Goal: Task Accomplishment & Management: Use online tool/utility

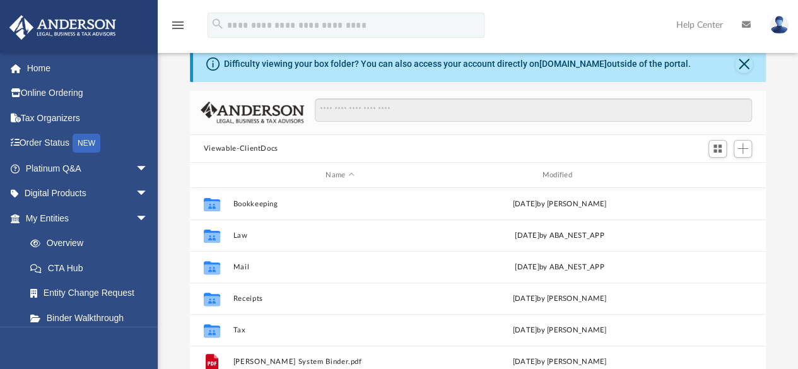
scroll to position [277, 566]
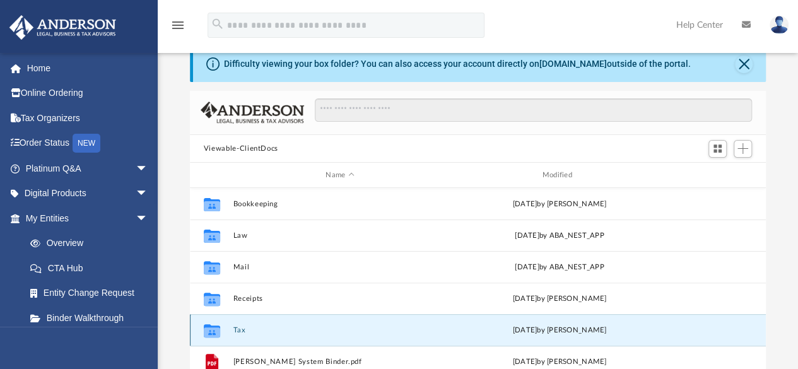
click at [243, 331] on button "Tax" at bounding box center [340, 330] width 214 height 8
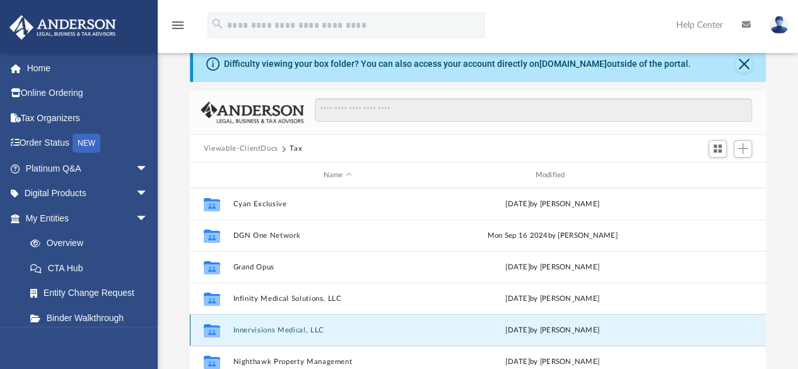
click at [253, 329] on button "Innervisions Medical, LLC" at bounding box center [337, 330] width 209 height 8
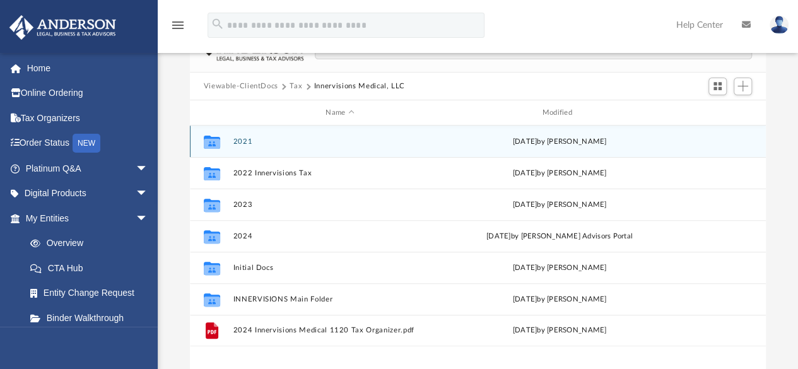
scroll to position [112, 0]
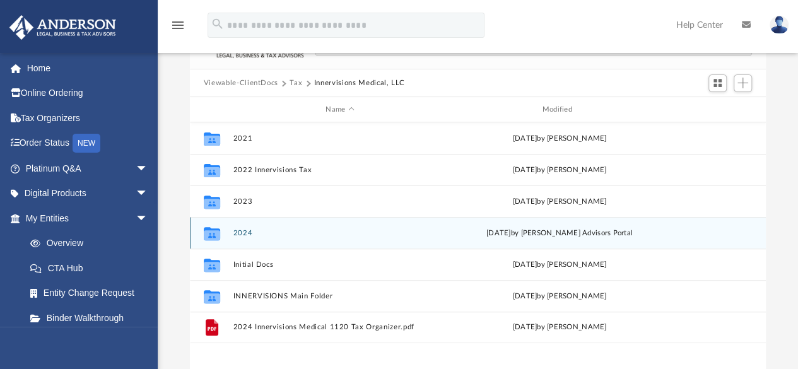
click at [232, 230] on div "Collaborated Folder 2024 [DATE] by [PERSON_NAME] Advisors Portal" at bounding box center [478, 233] width 576 height 32
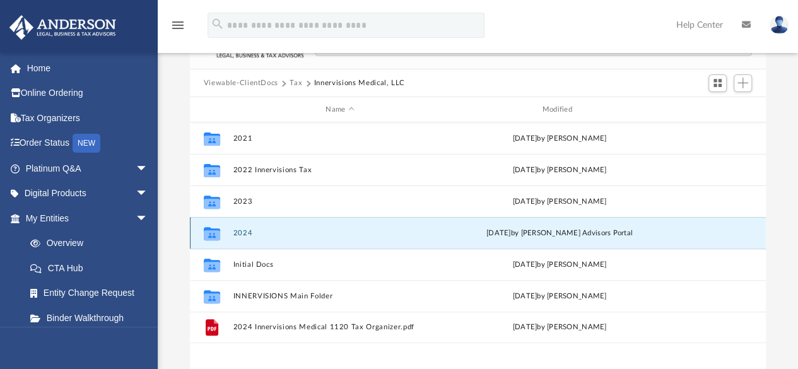
click at [247, 232] on button "2024" at bounding box center [340, 233] width 214 height 8
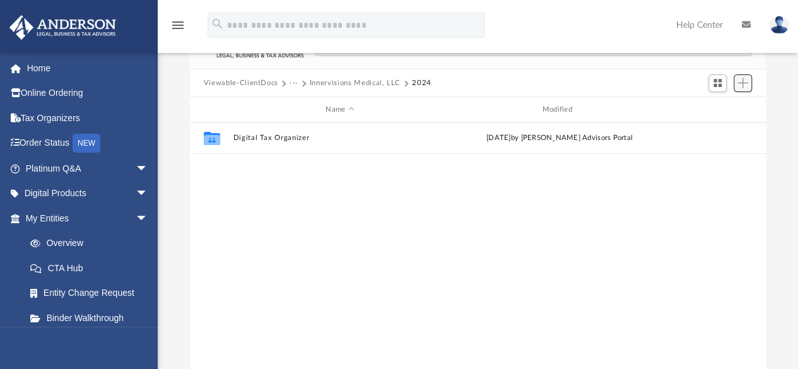
click at [743, 79] on span "Add" at bounding box center [742, 83] width 11 height 11
click at [718, 110] on li "Upload" at bounding box center [725, 107] width 40 height 13
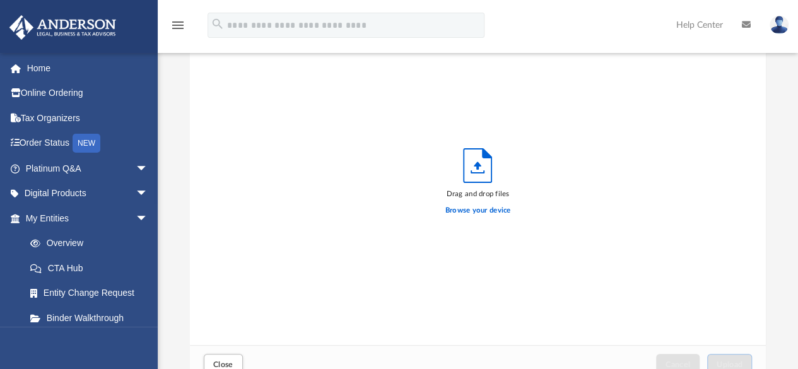
scroll to position [310, 566]
drag, startPoint x: 718, startPoint y: 110, endPoint x: 539, endPoint y: 191, distance: 196.5
click at [539, 191] on div "Drag and drop files Browse your device" at bounding box center [478, 185] width 577 height 320
click at [469, 212] on label "Browse your device" at bounding box center [478, 210] width 66 height 11
click at [0, 0] on input "Browse your device" at bounding box center [0, 0] width 0 height 0
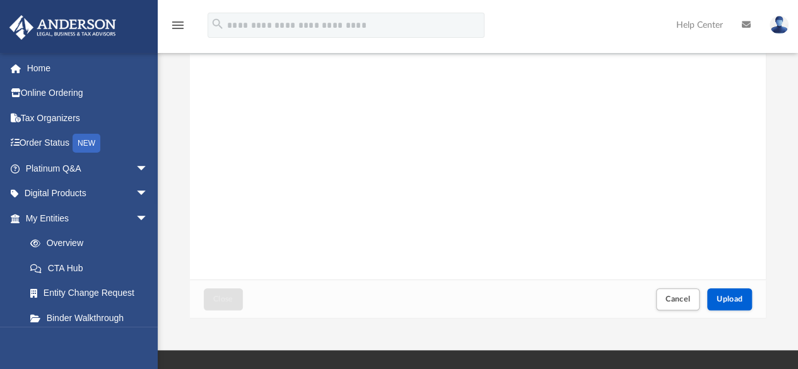
scroll to position [187, 0]
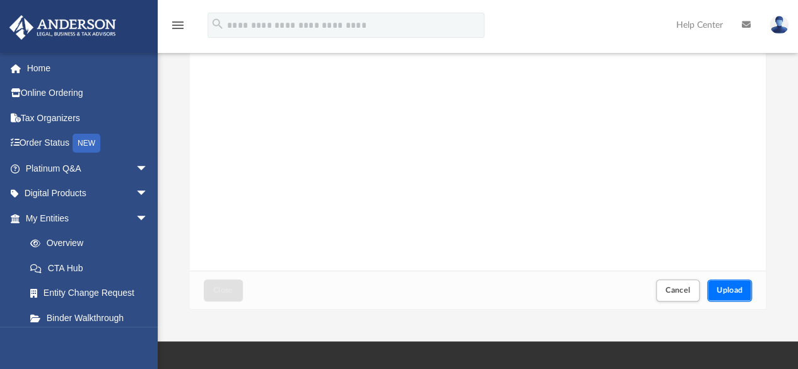
click at [739, 288] on span "Upload" at bounding box center [730, 290] width 26 height 8
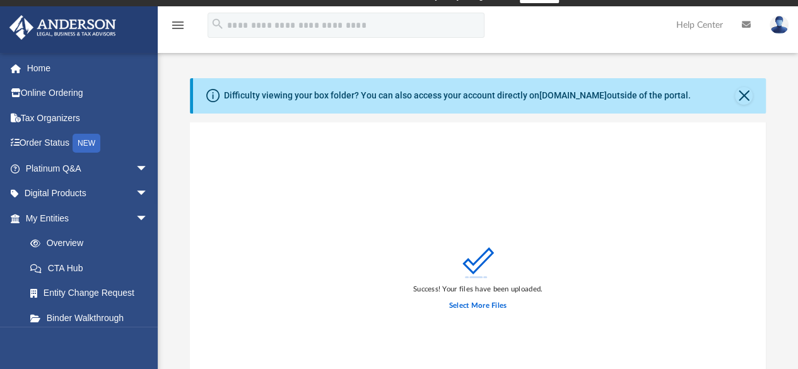
scroll to position [0, 0]
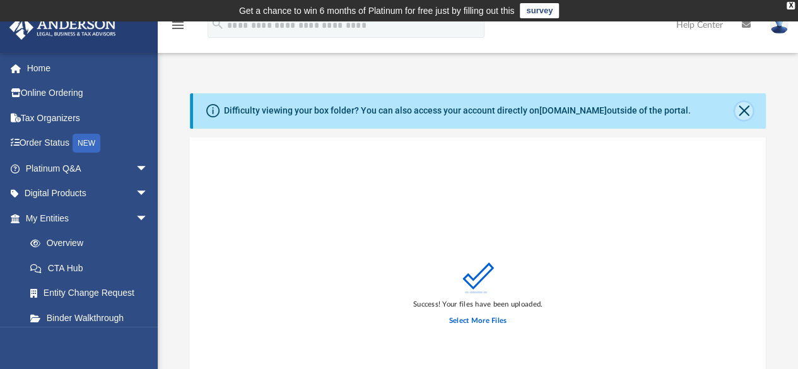
click at [746, 106] on button "Close" at bounding box center [744, 111] width 18 height 18
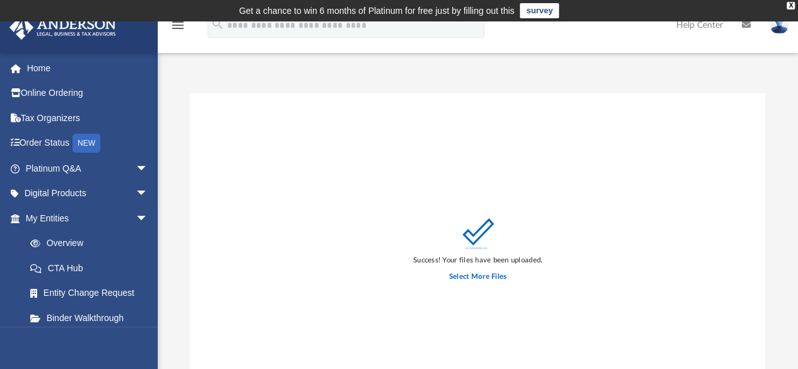
click at [749, 257] on div "Success! Your files have been uploaded. Select More Files" at bounding box center [478, 253] width 577 height 320
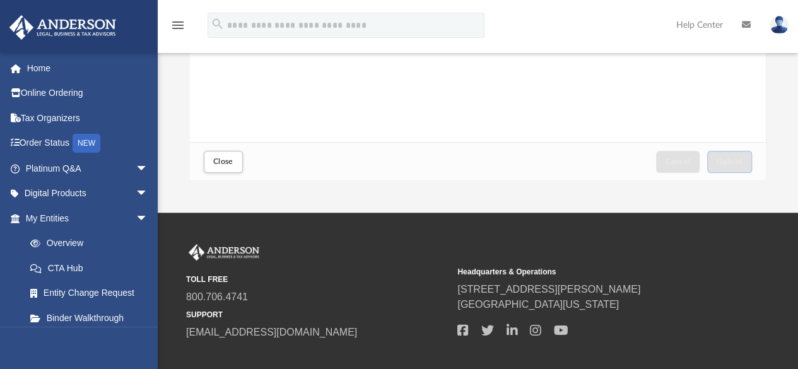
scroll to position [269, 0]
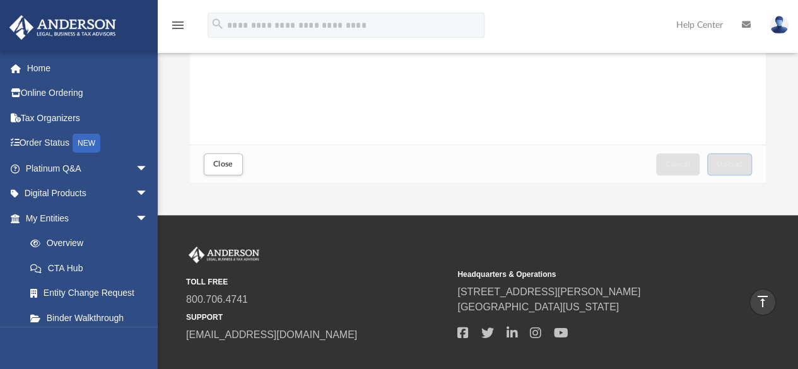
click at [230, 177] on div "Close" at bounding box center [223, 164] width 45 height 28
click at [218, 164] on span "Close" at bounding box center [223, 164] width 20 height 8
